Goal: Obtain resource: Obtain resource

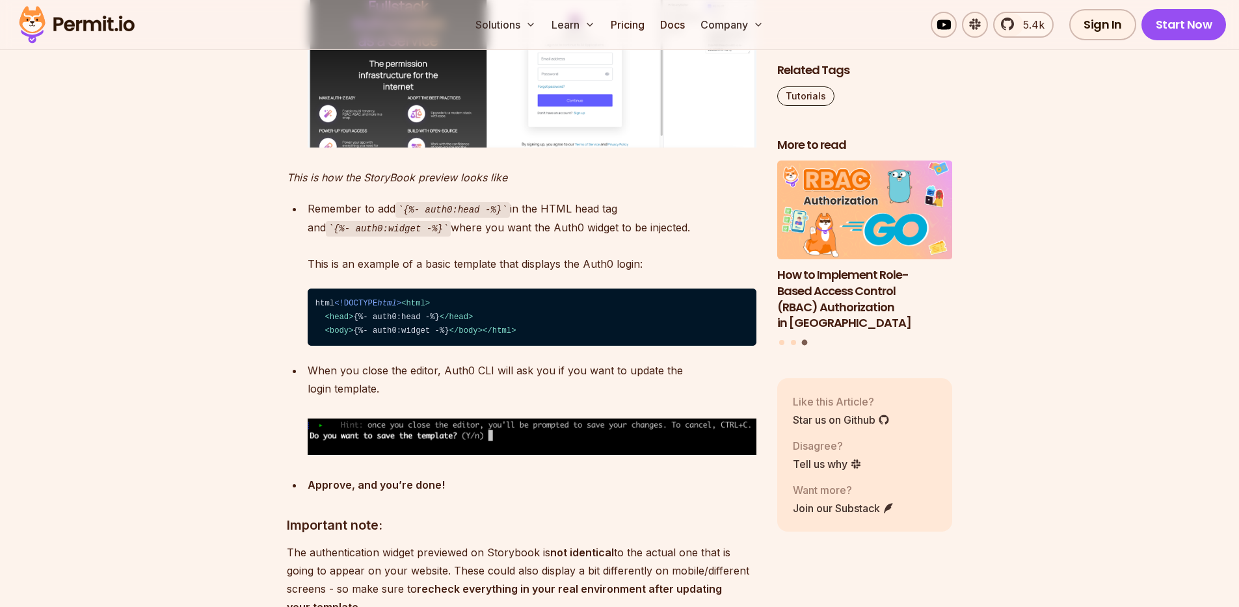
scroll to position [3618, 0]
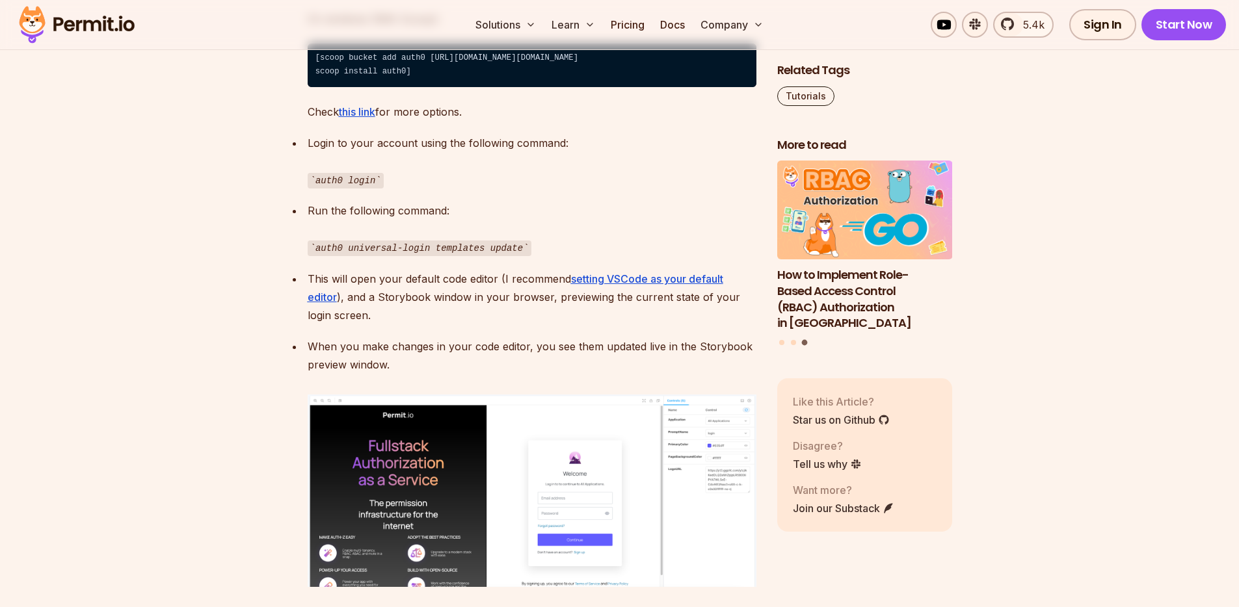
click at [381, 256] on code "auth0 universal-login templates update" at bounding box center [420, 249] width 224 height 16
click at [368, 256] on code "auth0 universal-login templates update" at bounding box center [420, 249] width 224 height 16
drag, startPoint x: 317, startPoint y: 269, endPoint x: 525, endPoint y: 276, distance: 208.2
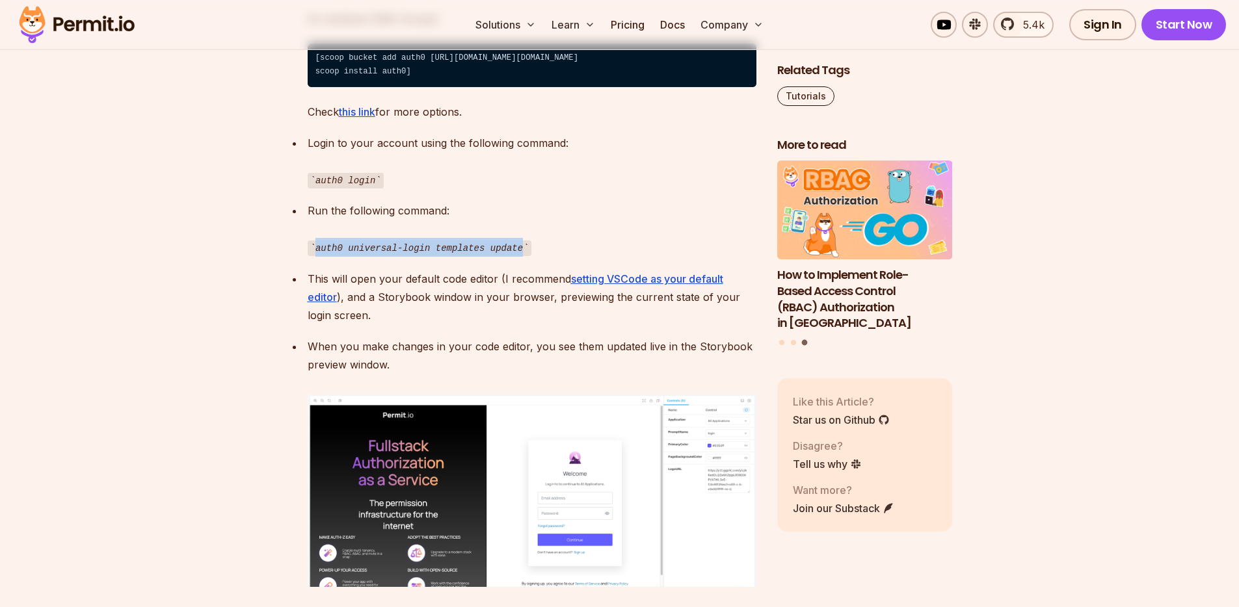
click at [525, 256] on code "auth0 universal-login templates update" at bounding box center [420, 249] width 224 height 16
copy code "auth0 universal-login templates update"
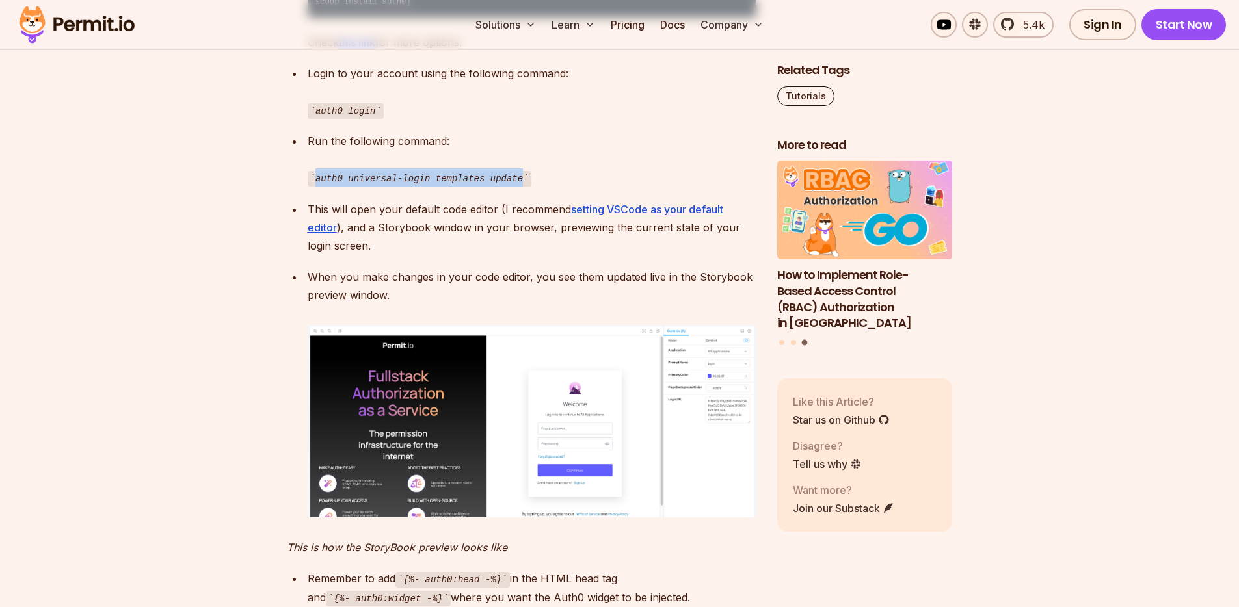
scroll to position [3686, 0]
copy code "auth0 universal-login templates update"
